Goal: Find specific page/section: Find specific page/section

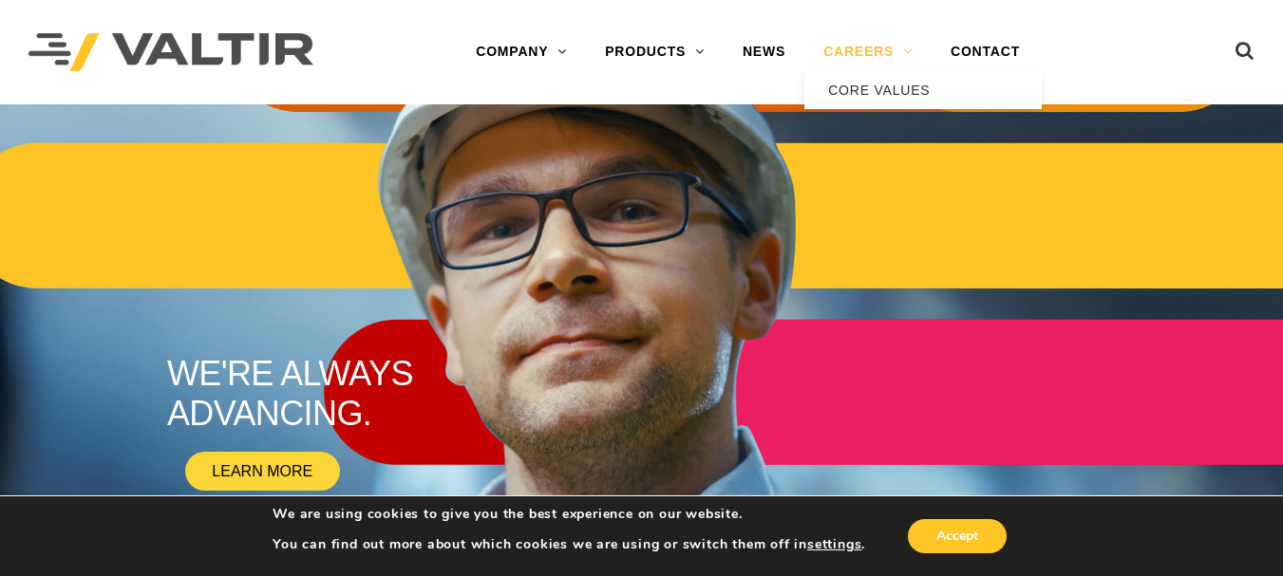
click at [900, 51] on link "CAREERS" at bounding box center [867, 52] width 127 height 38
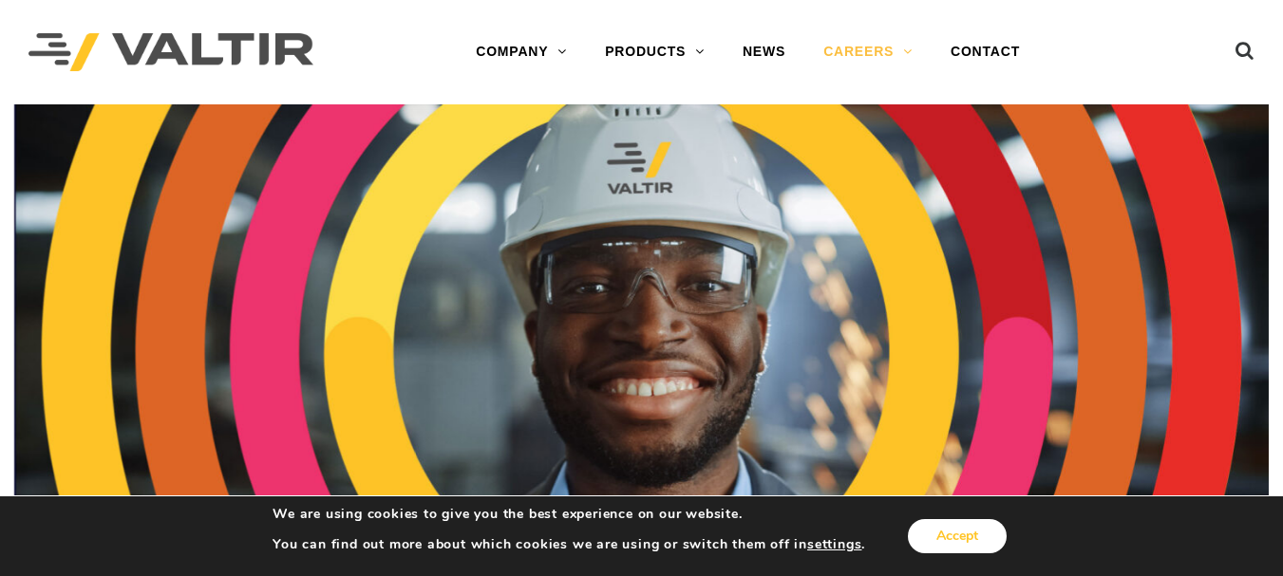
click at [954, 538] on button "Accept" at bounding box center [957, 536] width 99 height 34
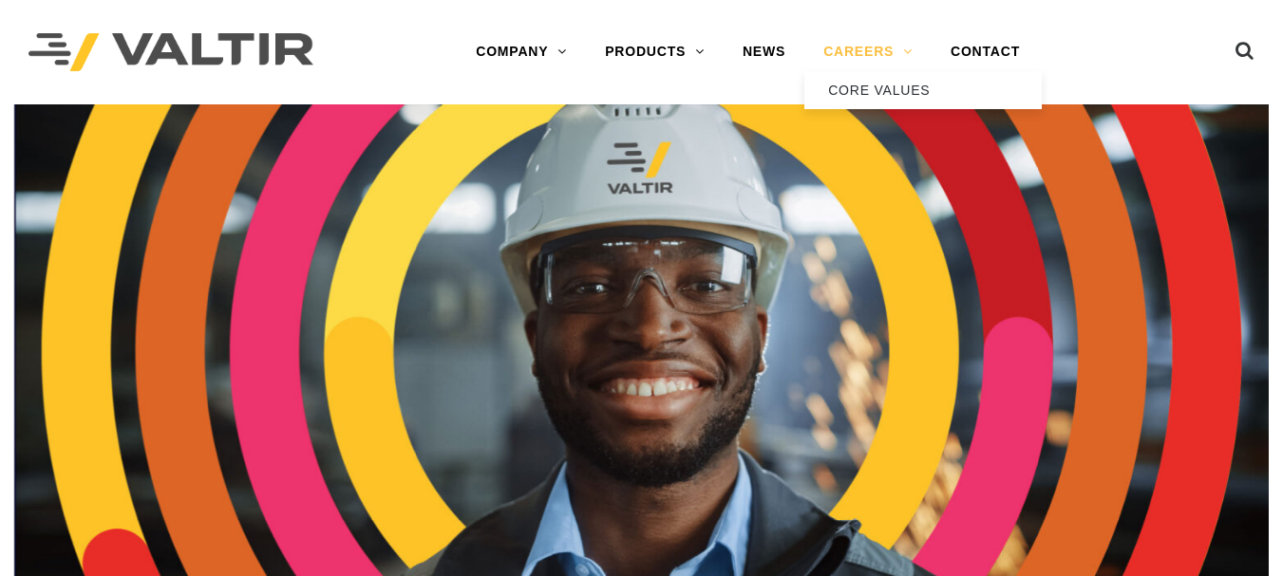
click at [866, 53] on link "CAREERS" at bounding box center [867, 52] width 127 height 38
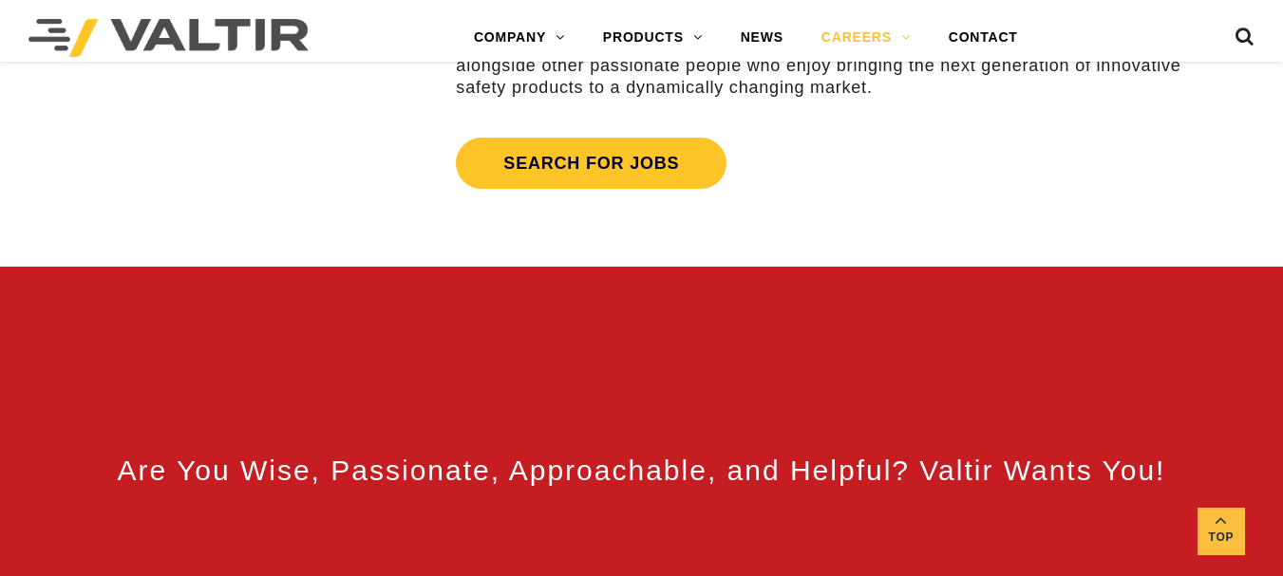
scroll to position [665, 0]
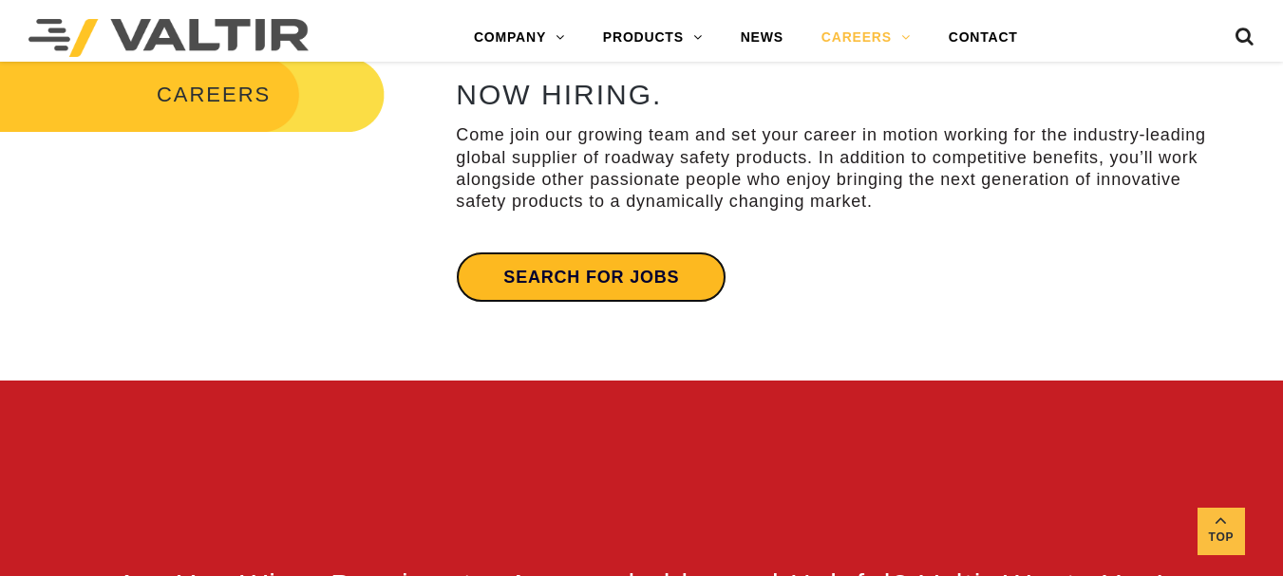
click at [579, 285] on link "Search for jobs" at bounding box center [591, 277] width 271 height 51
